Goal: Task Accomplishment & Management: Manage account settings

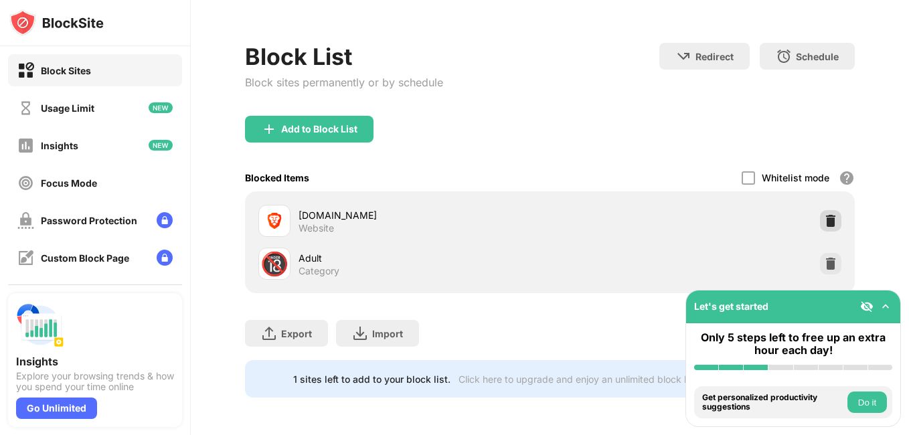
click at [824, 214] on img at bounding box center [830, 220] width 13 height 13
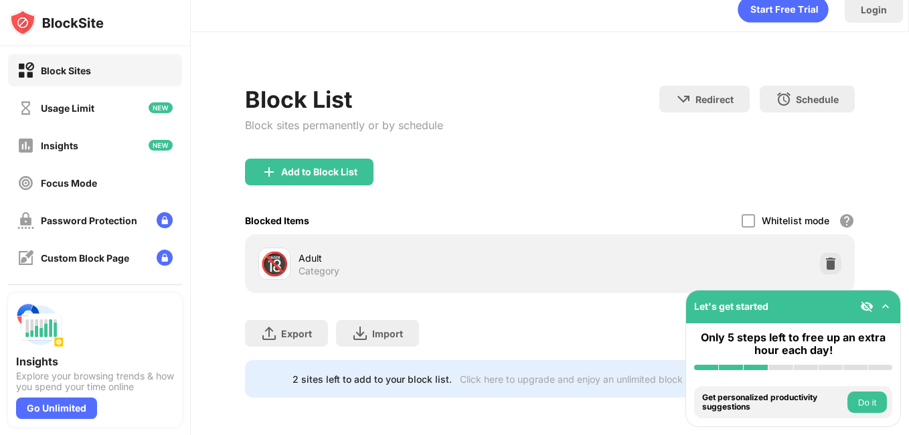
scroll to position [24, 0]
